Goal: Transaction & Acquisition: Purchase product/service

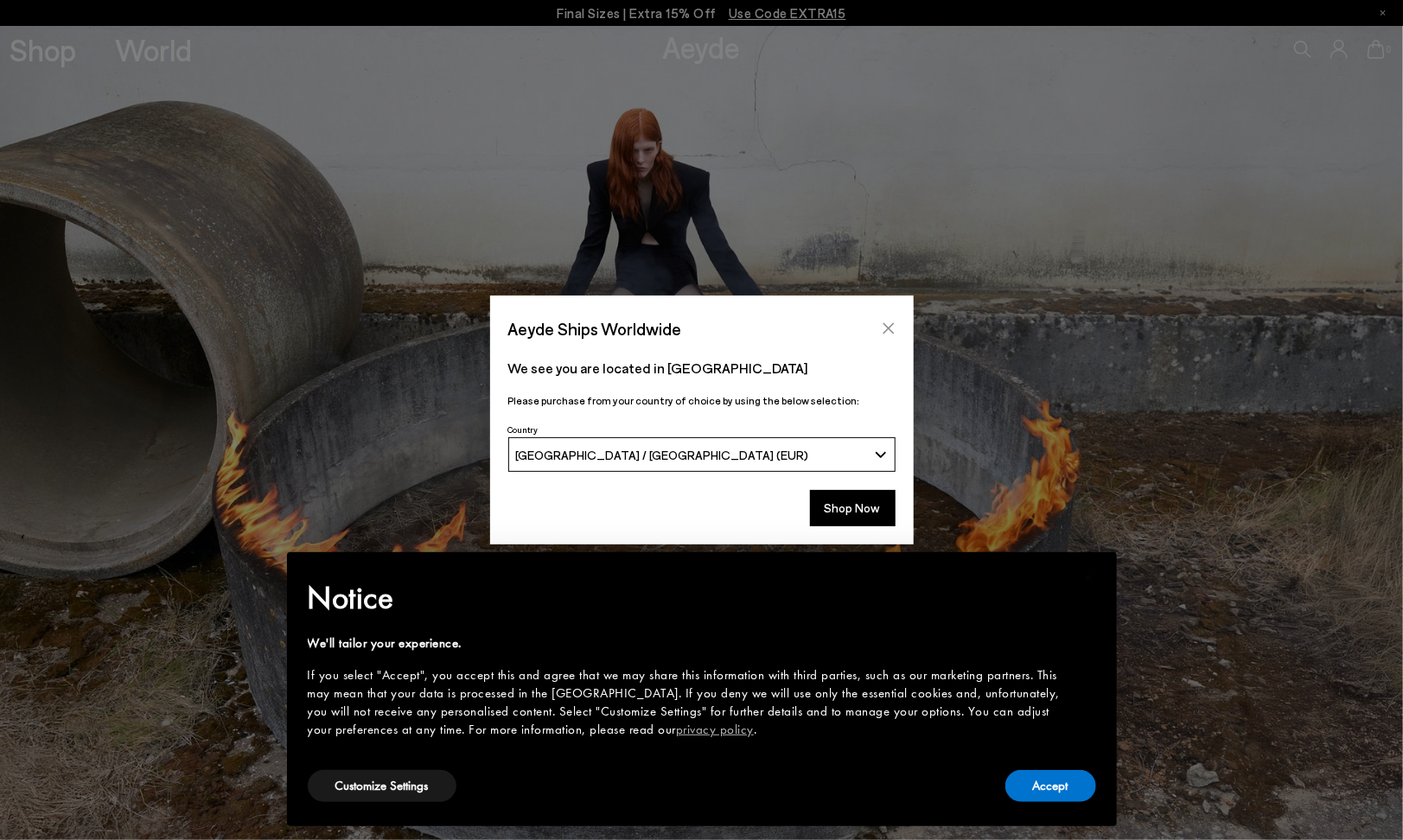
click at [894, 324] on icon "Close" at bounding box center [889, 329] width 14 height 14
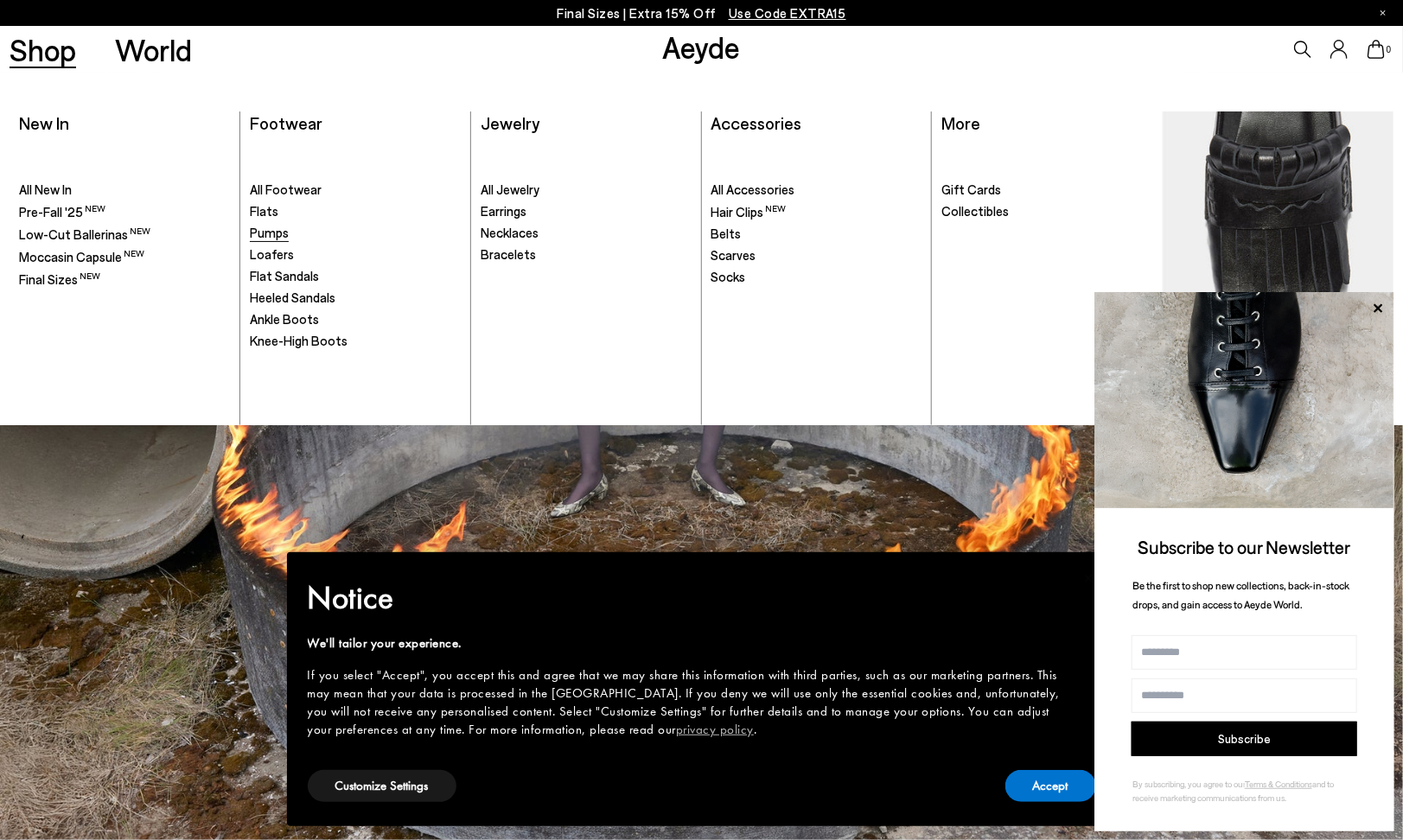
click at [285, 236] on span "Pumps" at bounding box center [270, 233] width 39 height 16
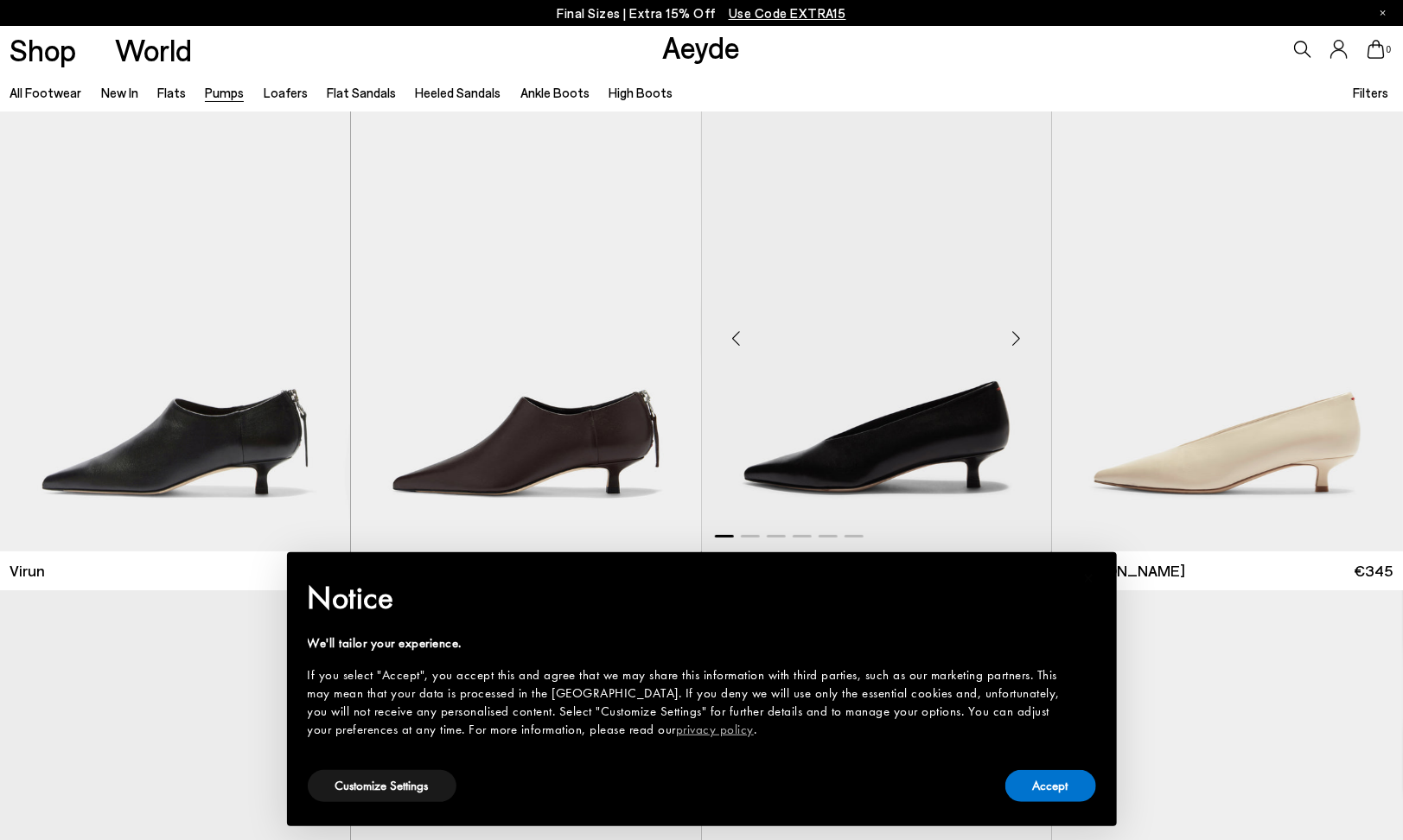
scroll to position [173, 0]
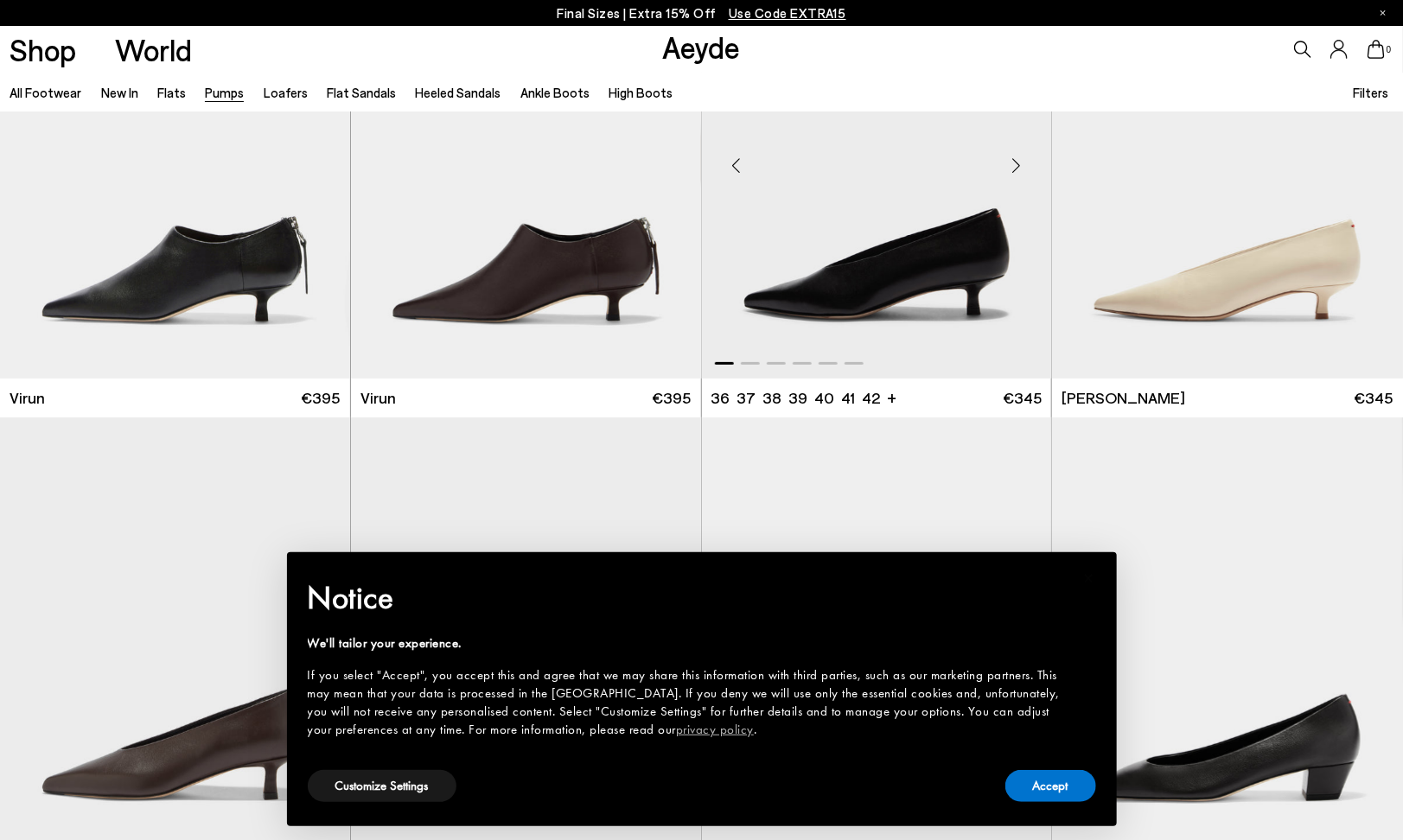
click at [967, 269] on img "1 / 6" at bounding box center [877, 158] width 351 height 440
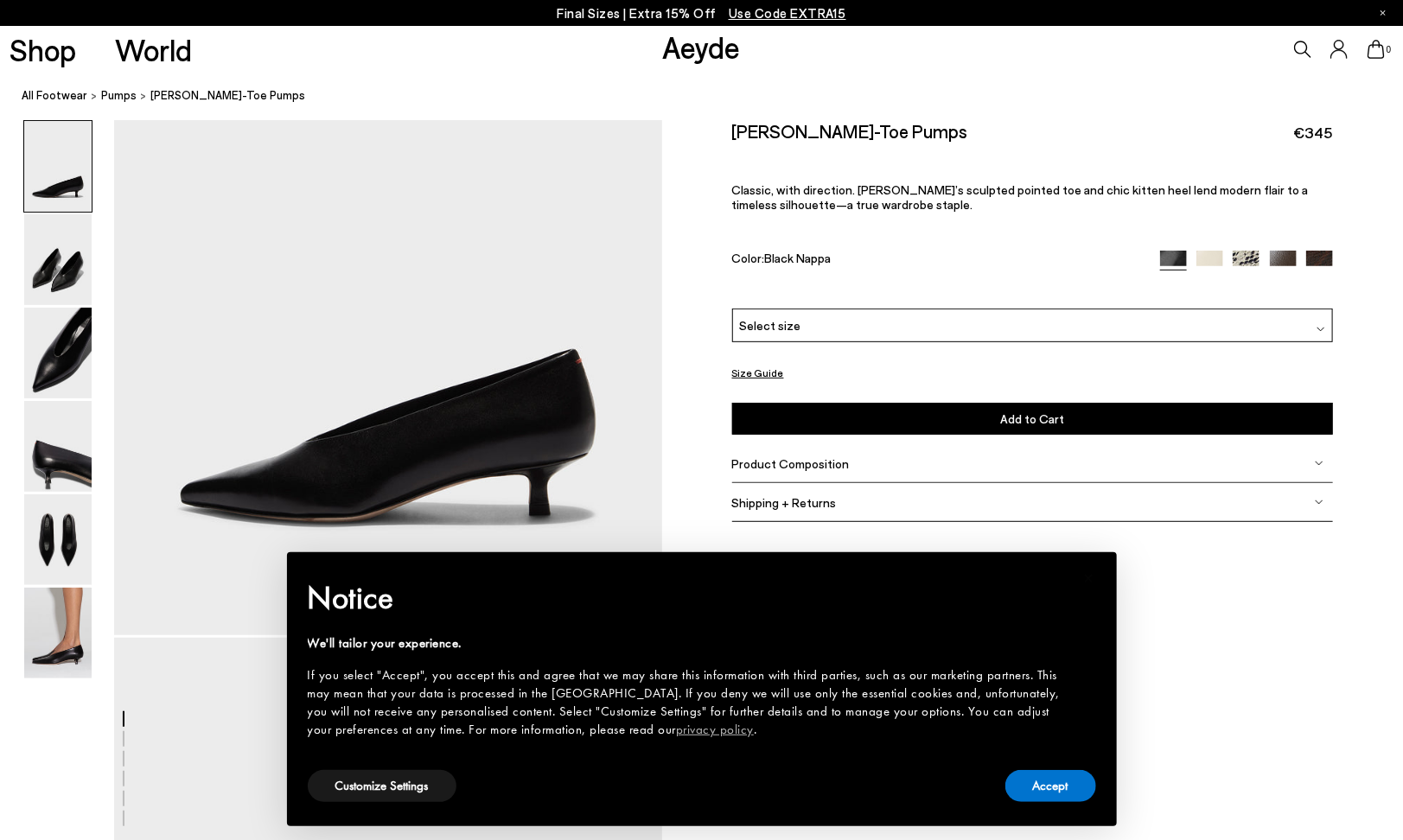
scroll to position [259, 0]
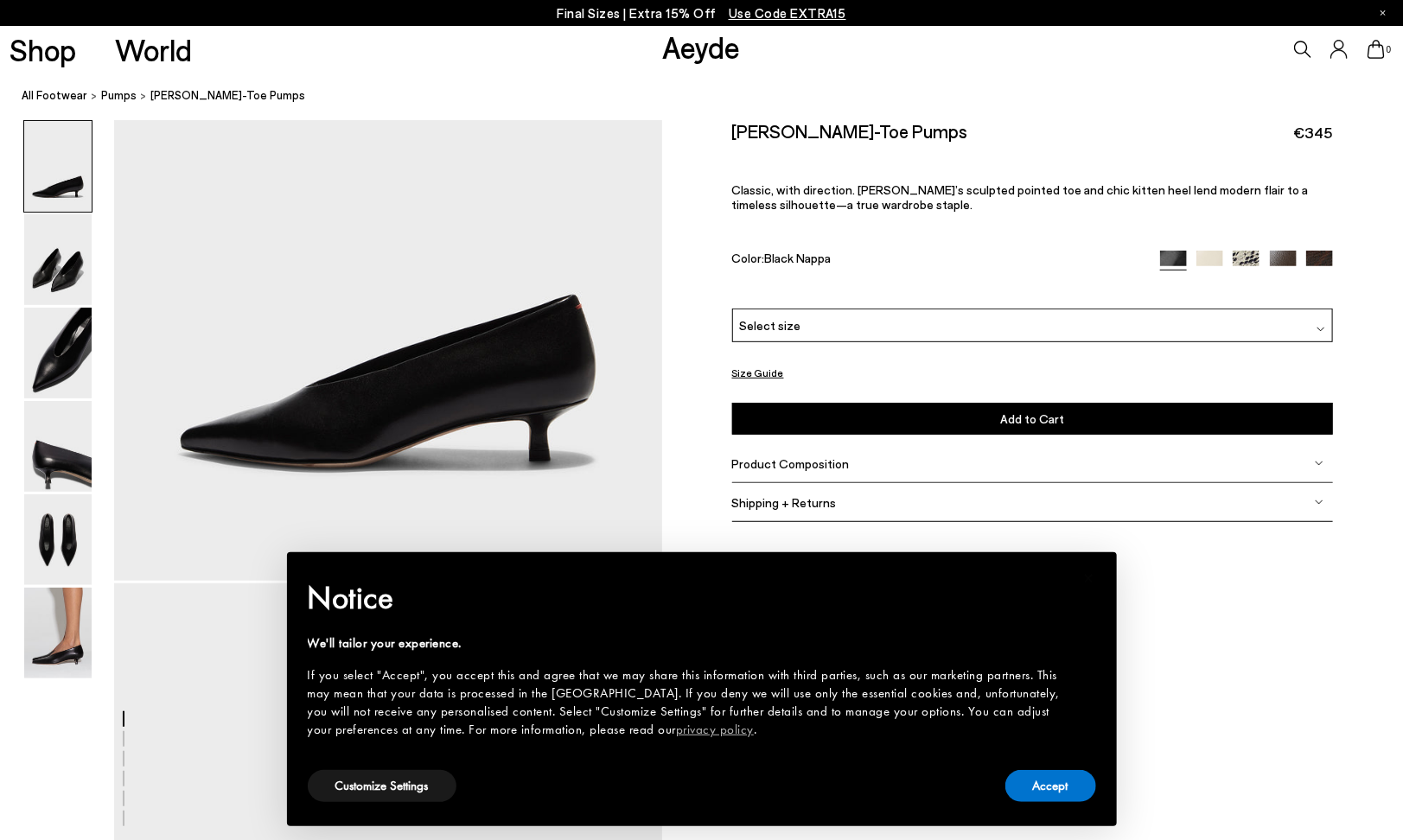
click at [1320, 463] on img at bounding box center [1319, 463] width 9 height 9
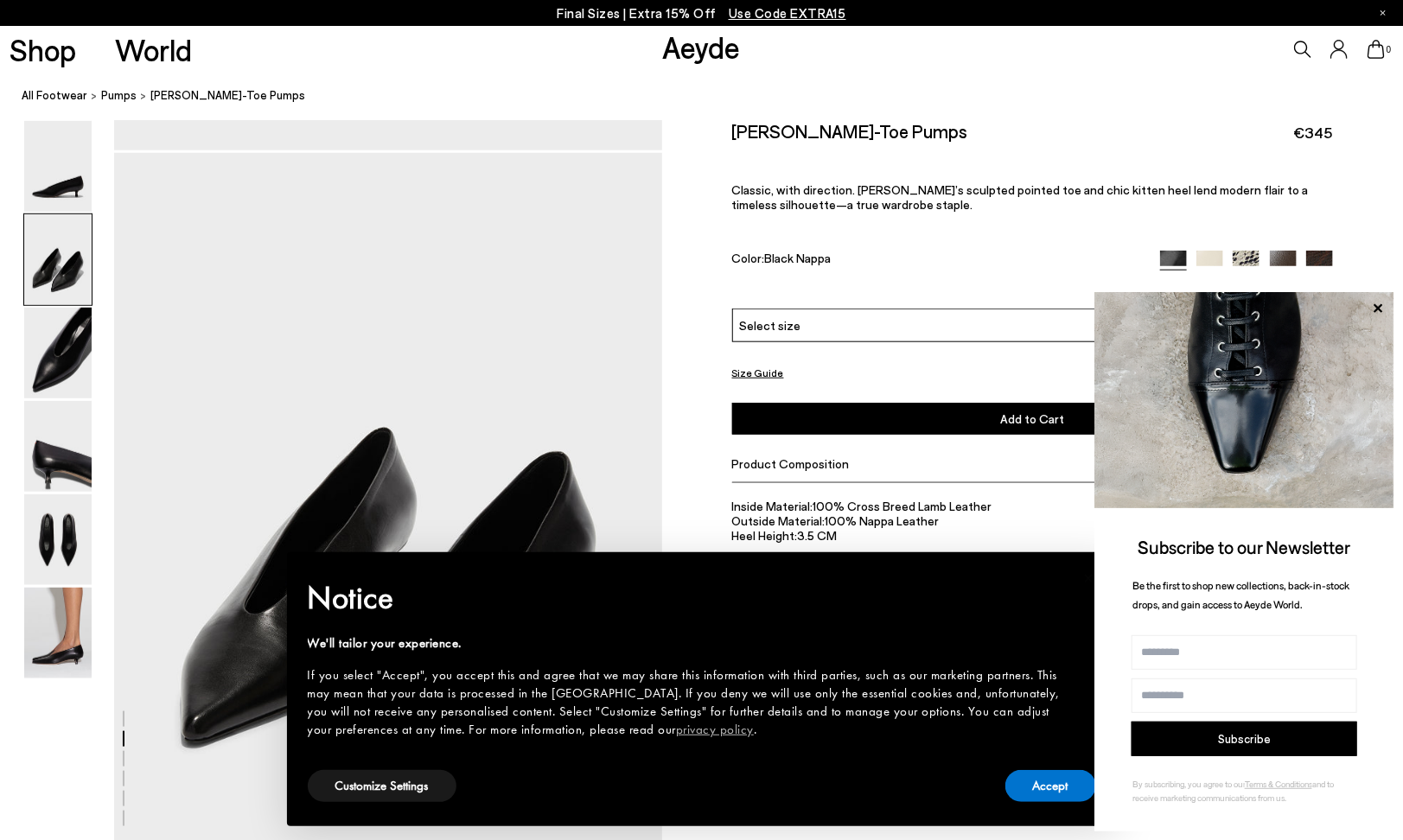
scroll to position [692, 0]
click at [53, 428] on img at bounding box center [58, 446] width 68 height 90
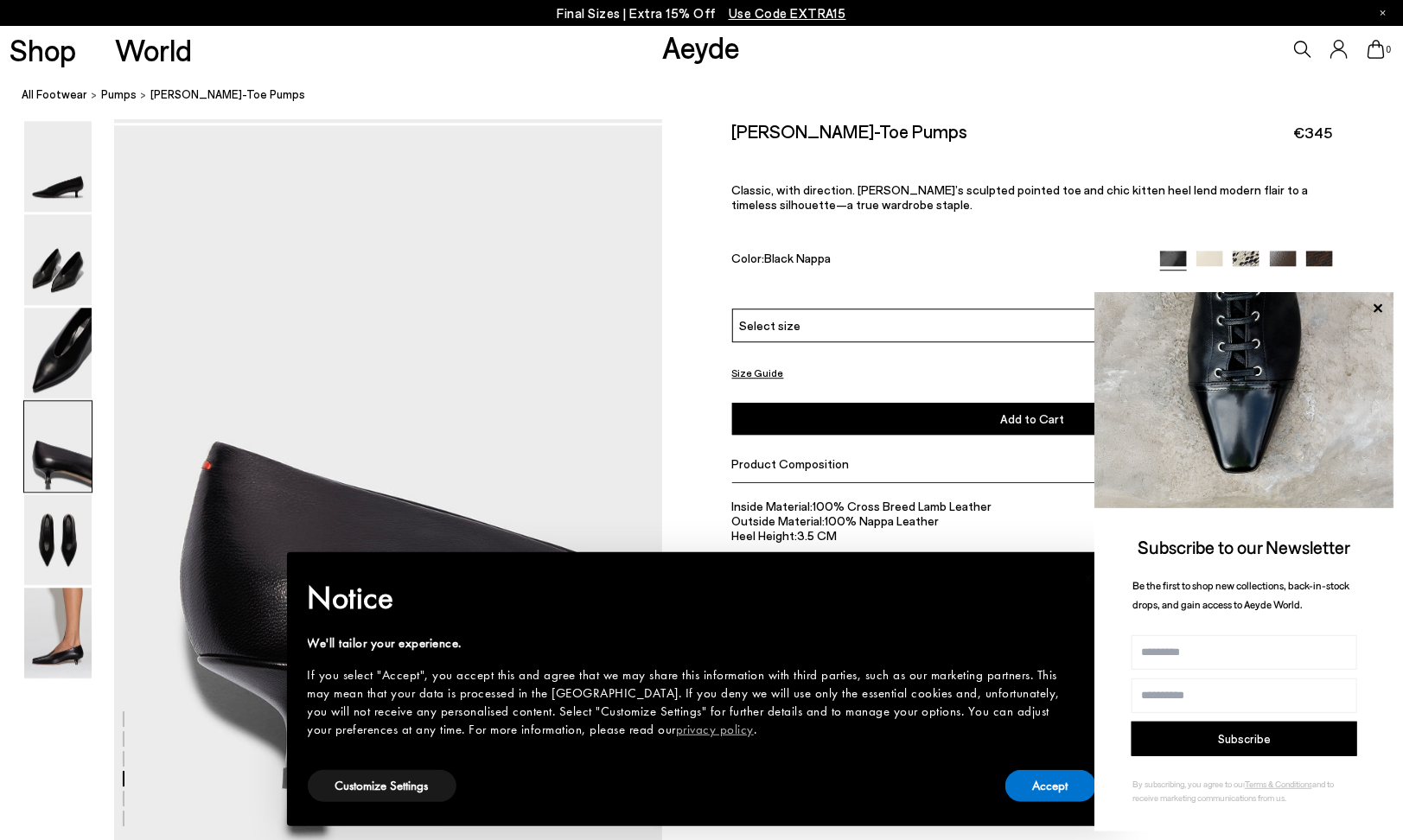
scroll to position [2190, 0]
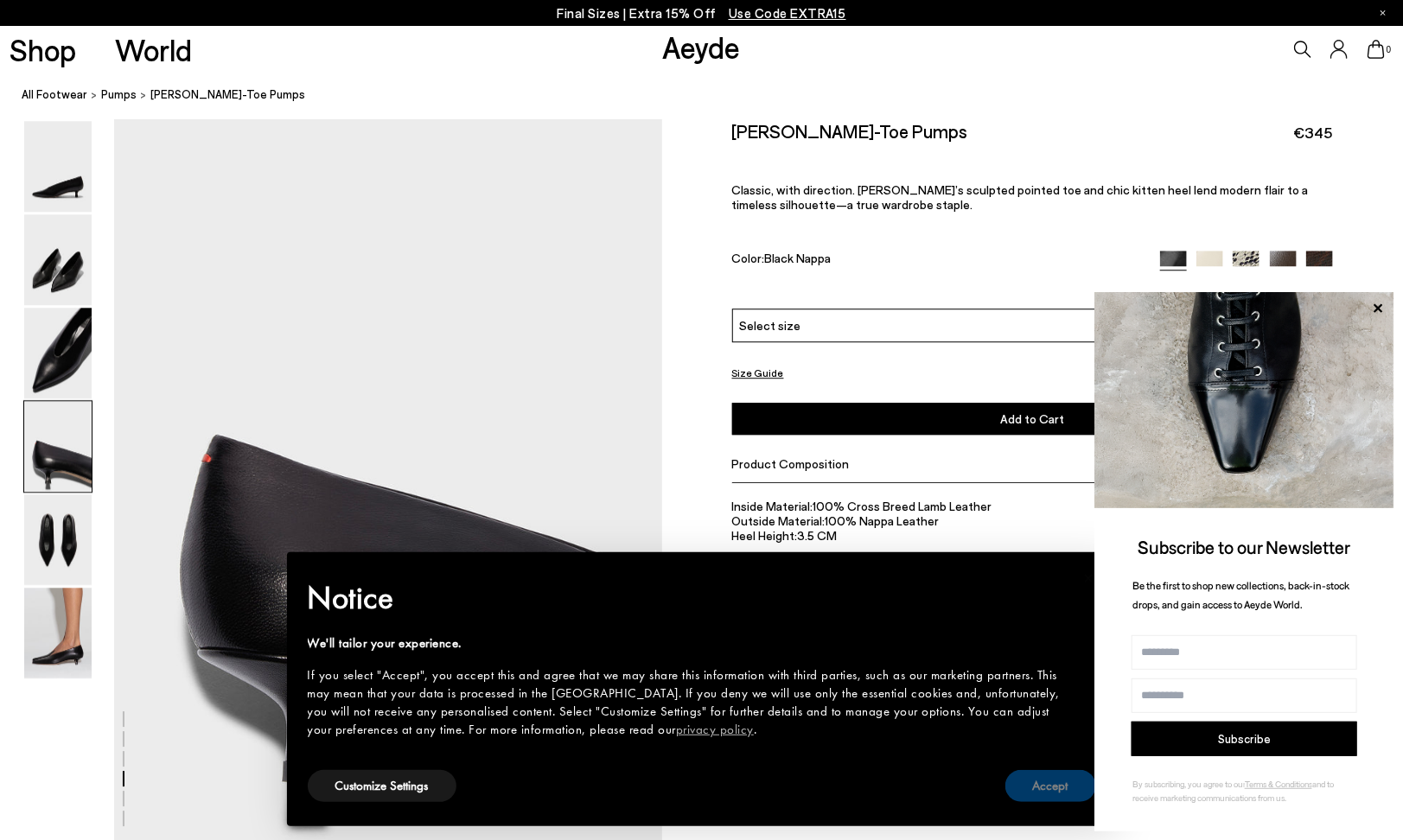
click at [1065, 792] on button "Accept" at bounding box center [1051, 786] width 90 height 32
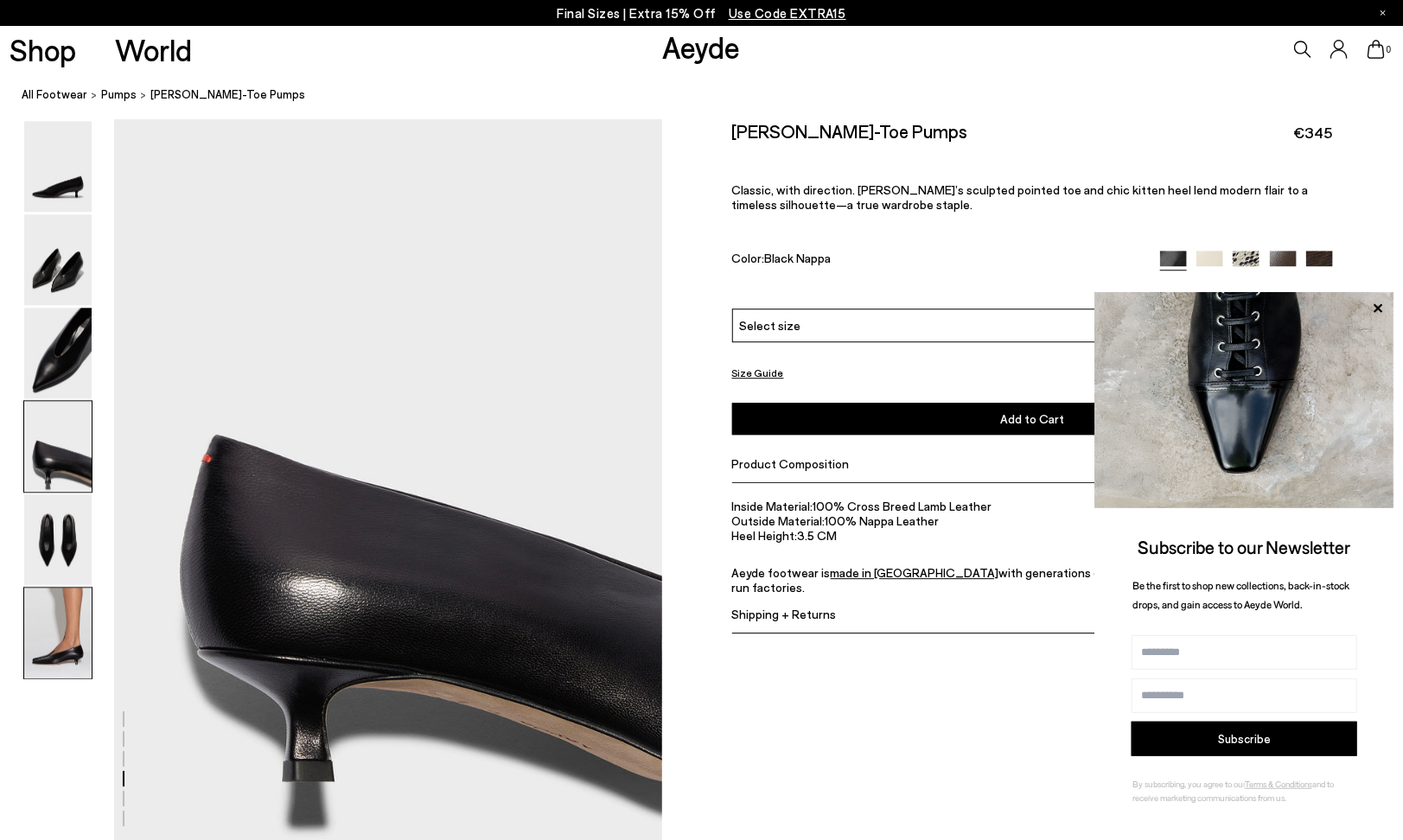
click at [68, 617] on img at bounding box center [58, 633] width 68 height 90
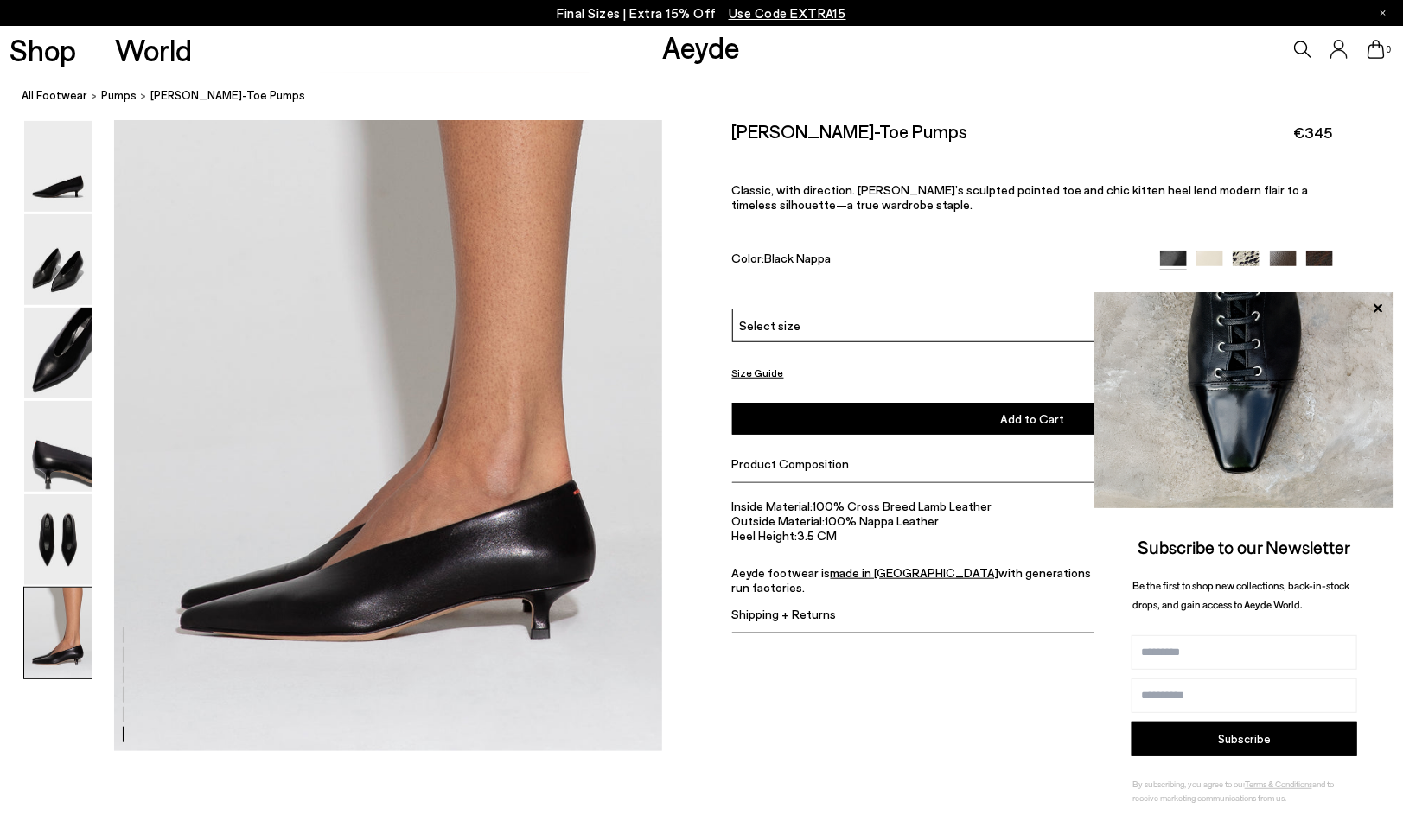
scroll to position [3774, 0]
